Goal: Task Accomplishment & Management: Use online tool/utility

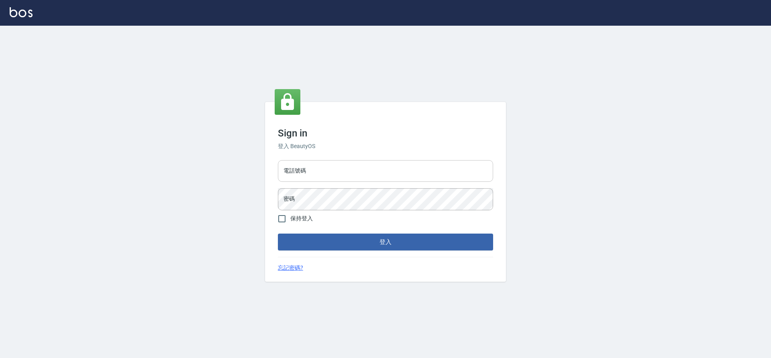
click at [356, 170] on input "電話號碼" at bounding box center [385, 171] width 215 height 22
type input "7805667"
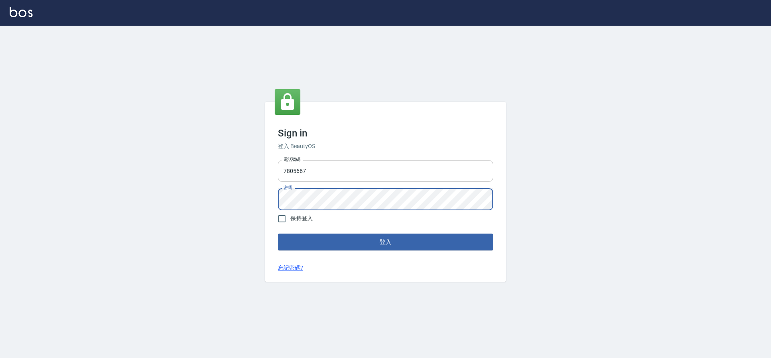
click at [278, 234] on button "登入" at bounding box center [385, 242] width 215 height 17
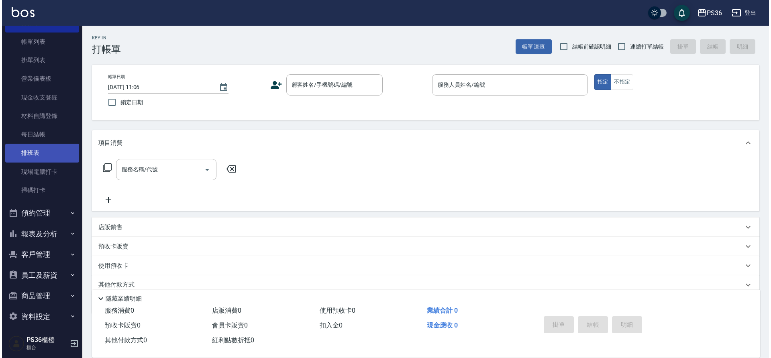
scroll to position [47, 0]
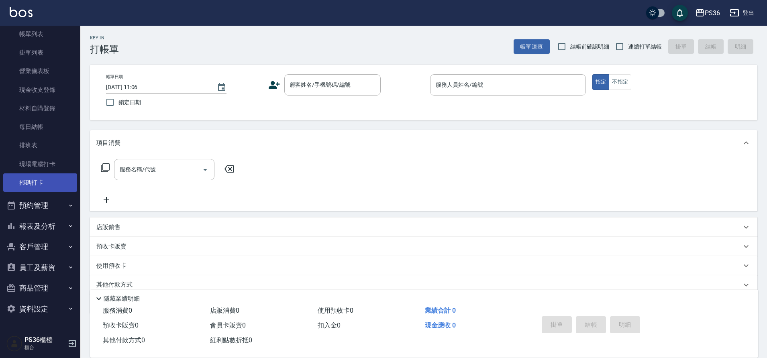
click at [39, 191] on link "掃碼打卡" at bounding box center [40, 182] width 74 height 18
